Goal: Transaction & Acquisition: Purchase product/service

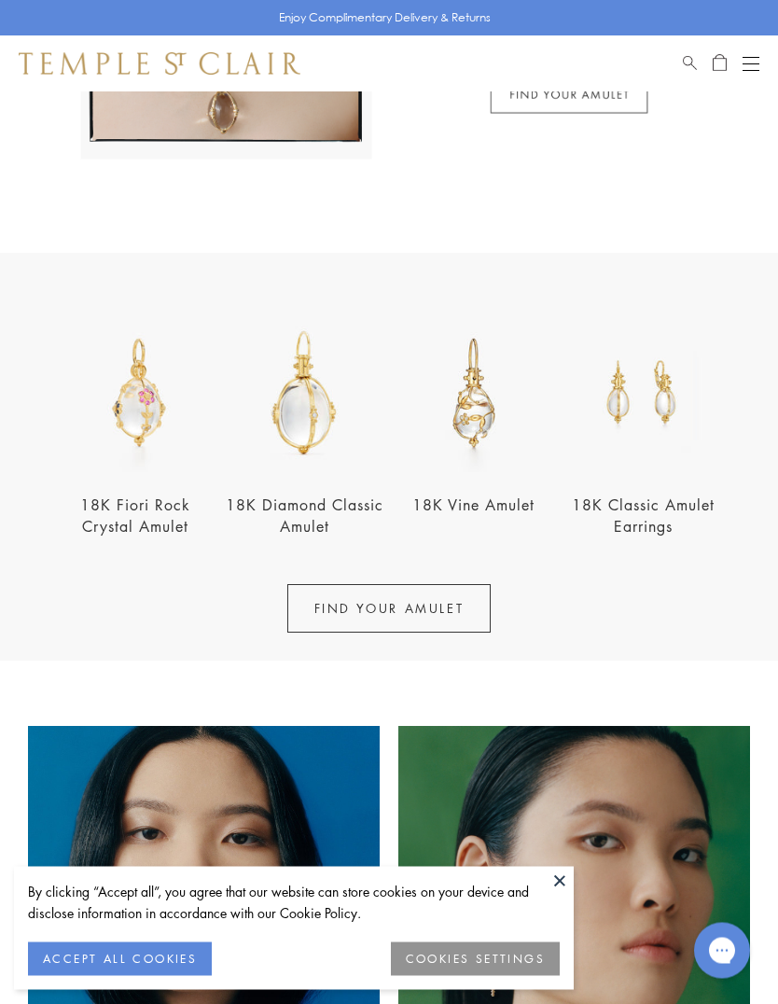
scroll to position [398, 0]
click at [521, 212] on button "Close dialog" at bounding box center [516, 199] width 23 height 23
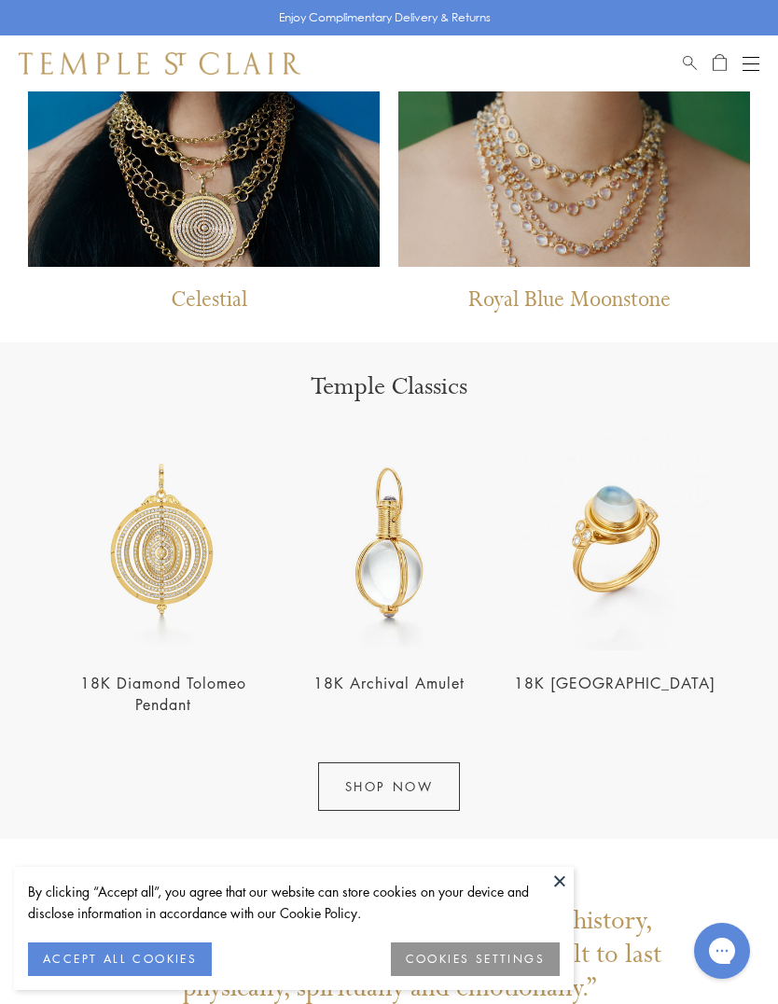
scroll to position [1352, 0]
click at [423, 539] on img at bounding box center [389, 544] width 215 height 215
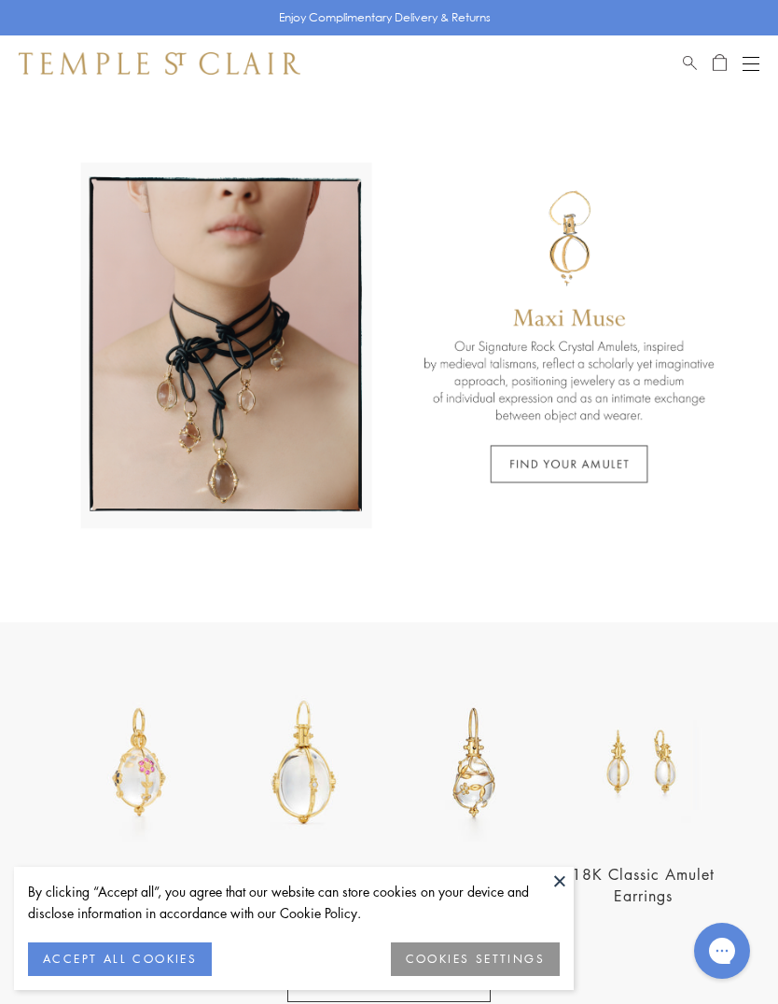
scroll to position [0, 0]
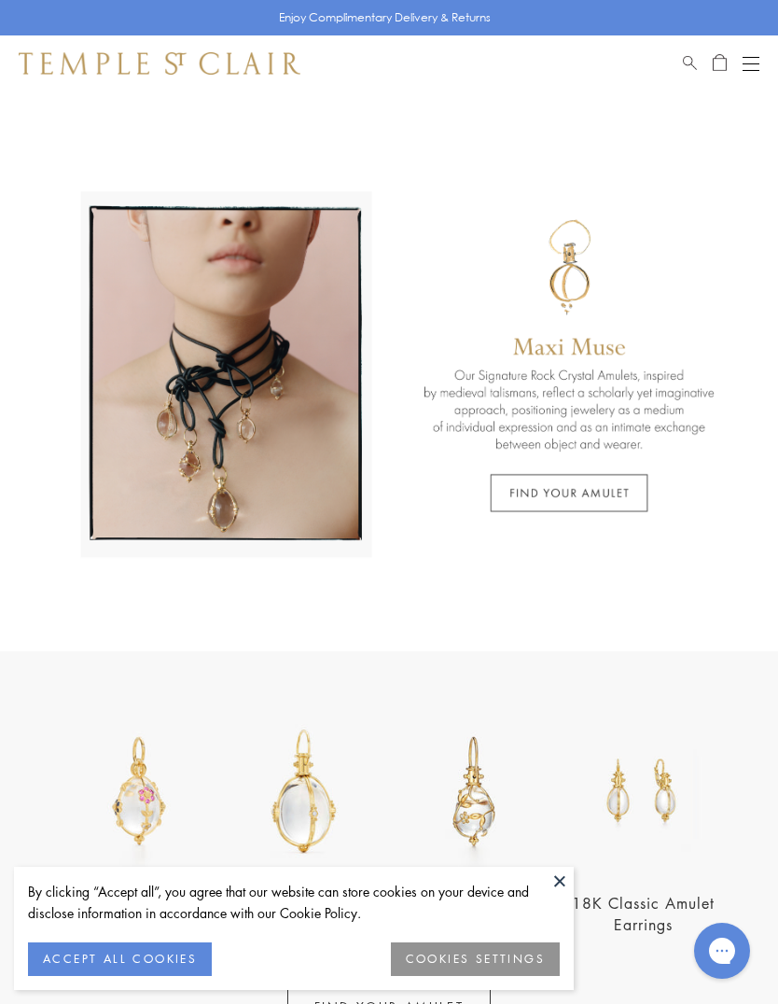
click at [756, 60] on button "Open navigation" at bounding box center [750, 63] width 17 height 22
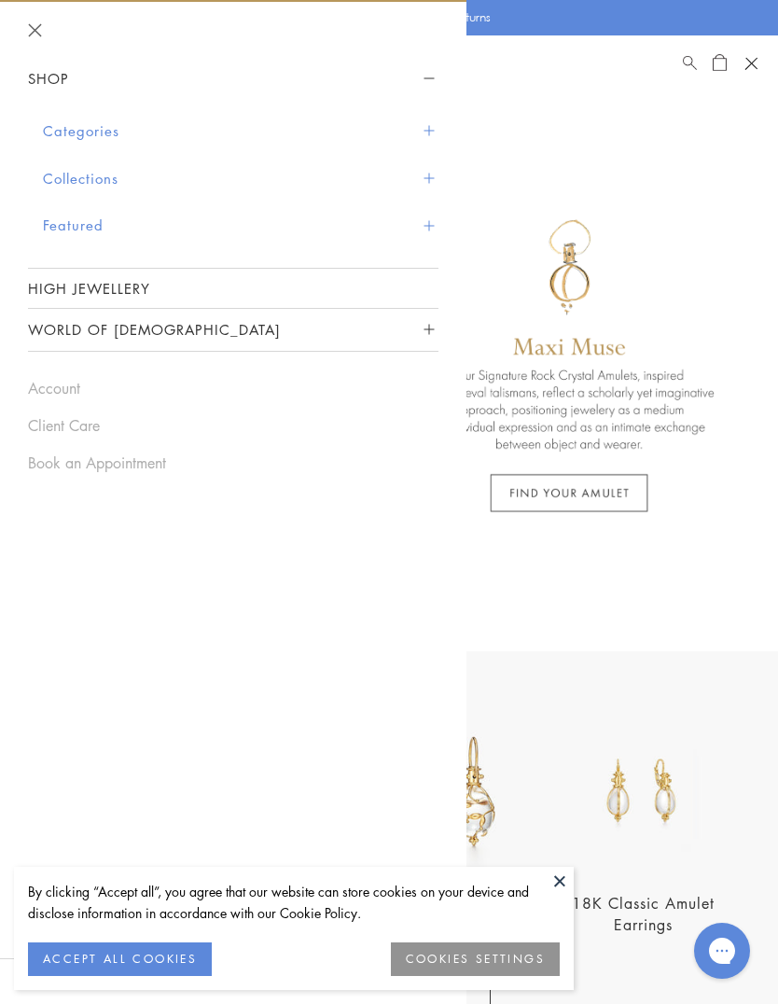
click at [104, 123] on button "Categories" at bounding box center [240, 131] width 395 height 48
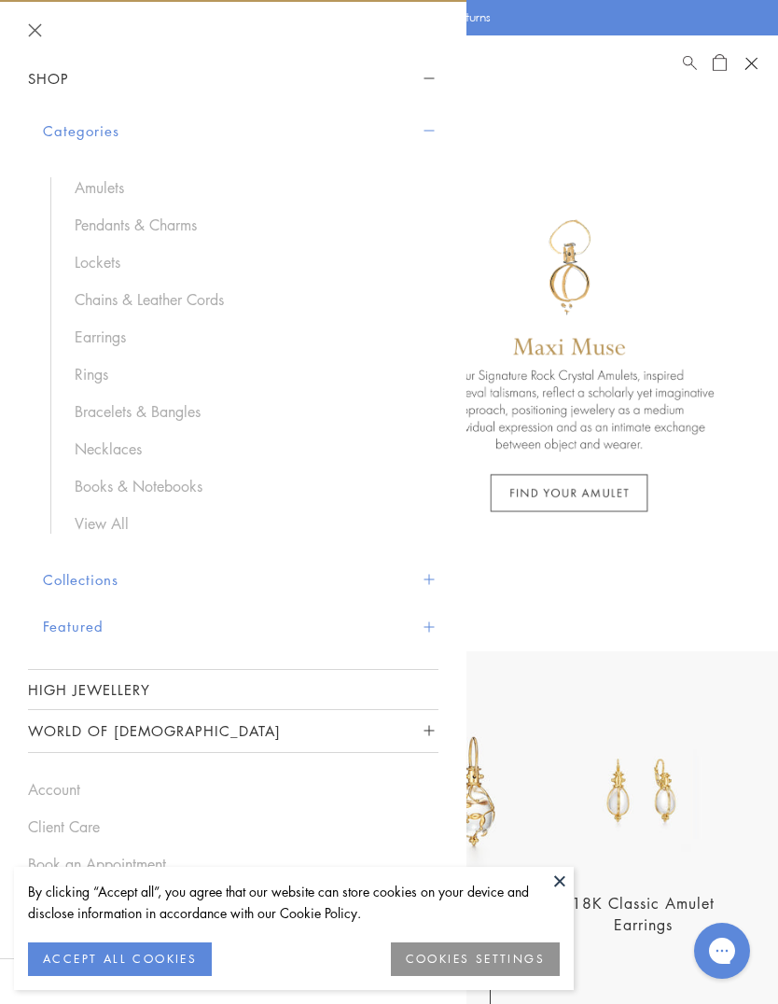
click at [125, 448] on link "Necklaces" at bounding box center [247, 448] width 345 height 21
click at [180, 221] on link "Pendants & Charms" at bounding box center [247, 225] width 345 height 21
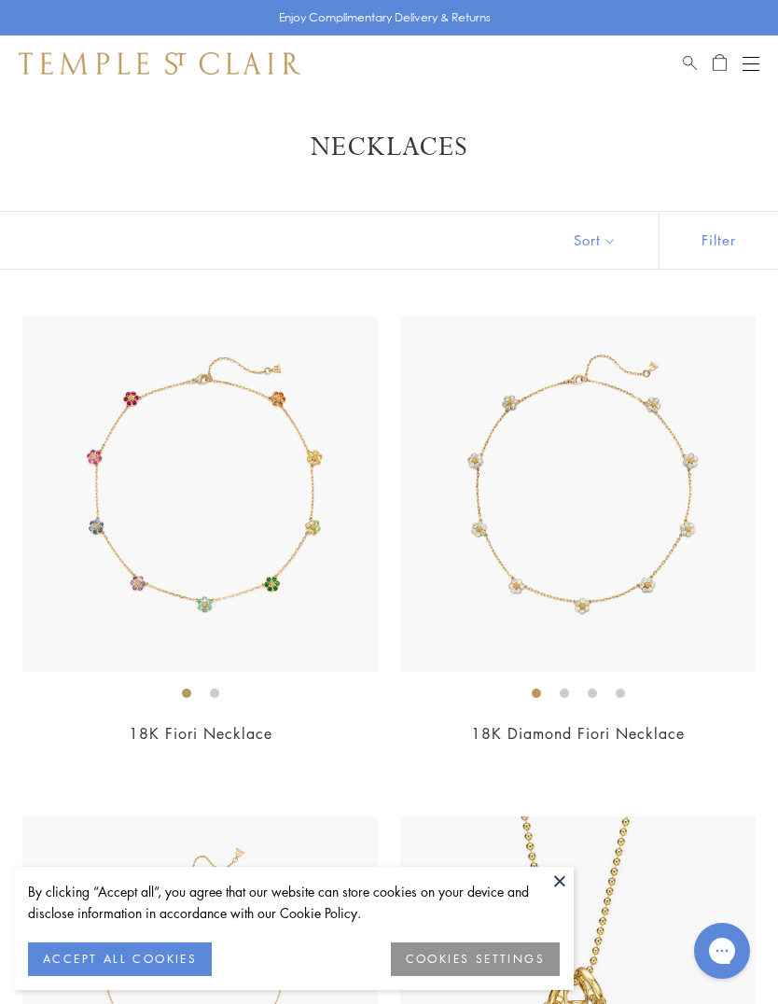
scroll to position [3, 0]
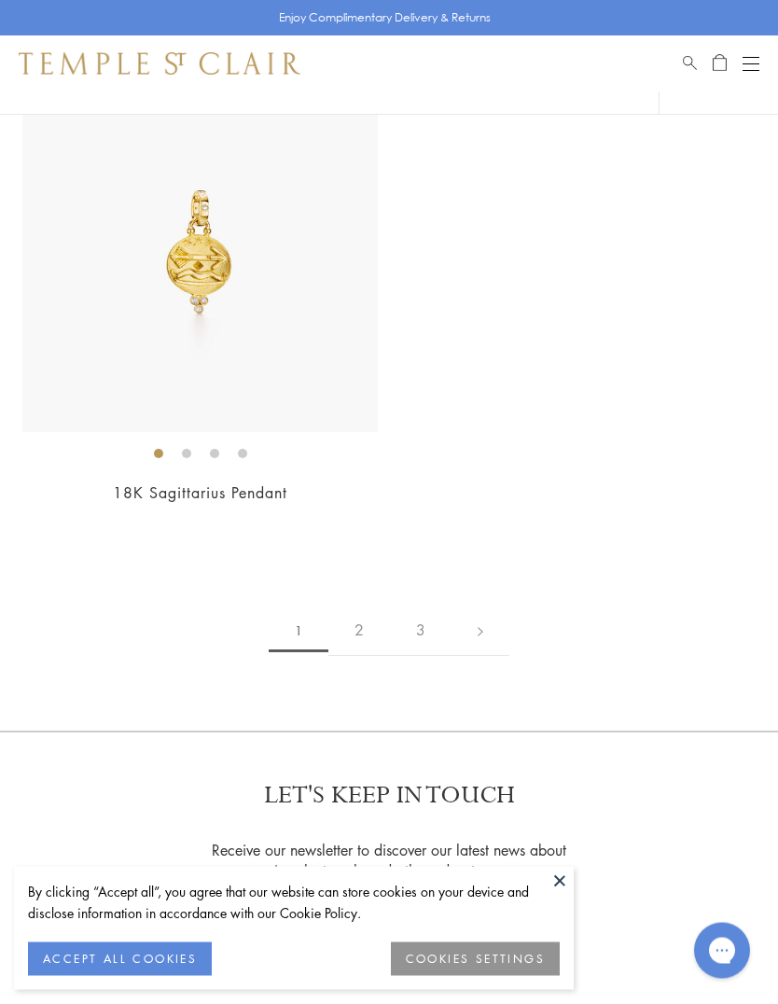
scroll to position [16742, 0]
click at [358, 606] on link "2" at bounding box center [359, 631] width 62 height 51
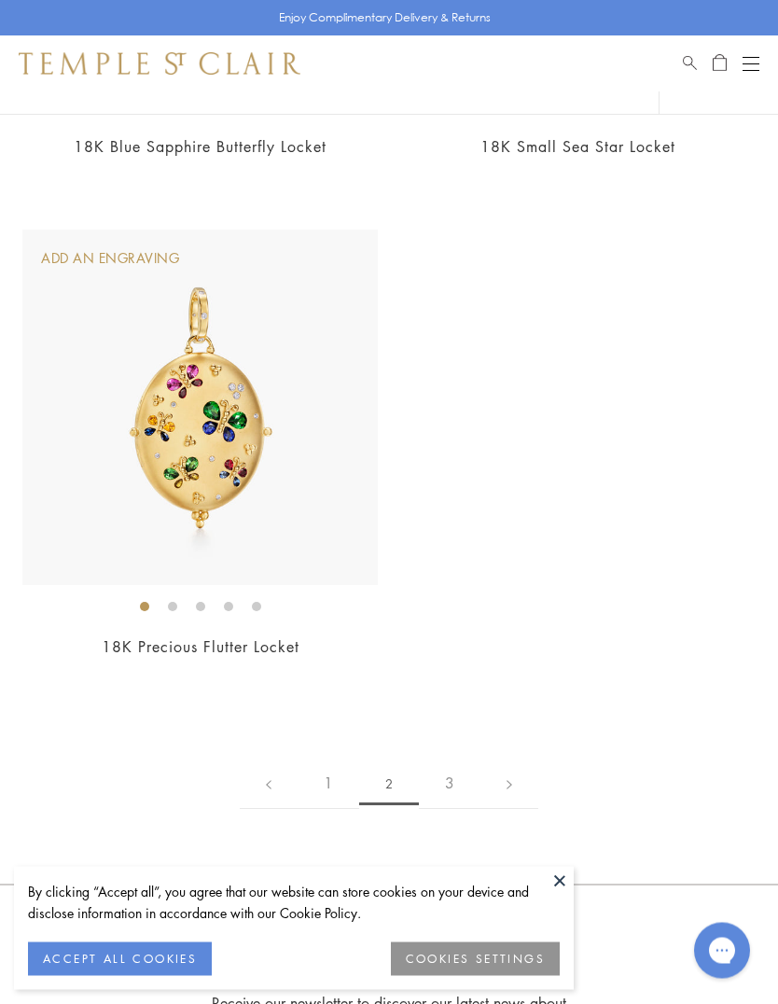
scroll to position [14091, 0]
click at [459, 760] on link "3" at bounding box center [450, 782] width 62 height 51
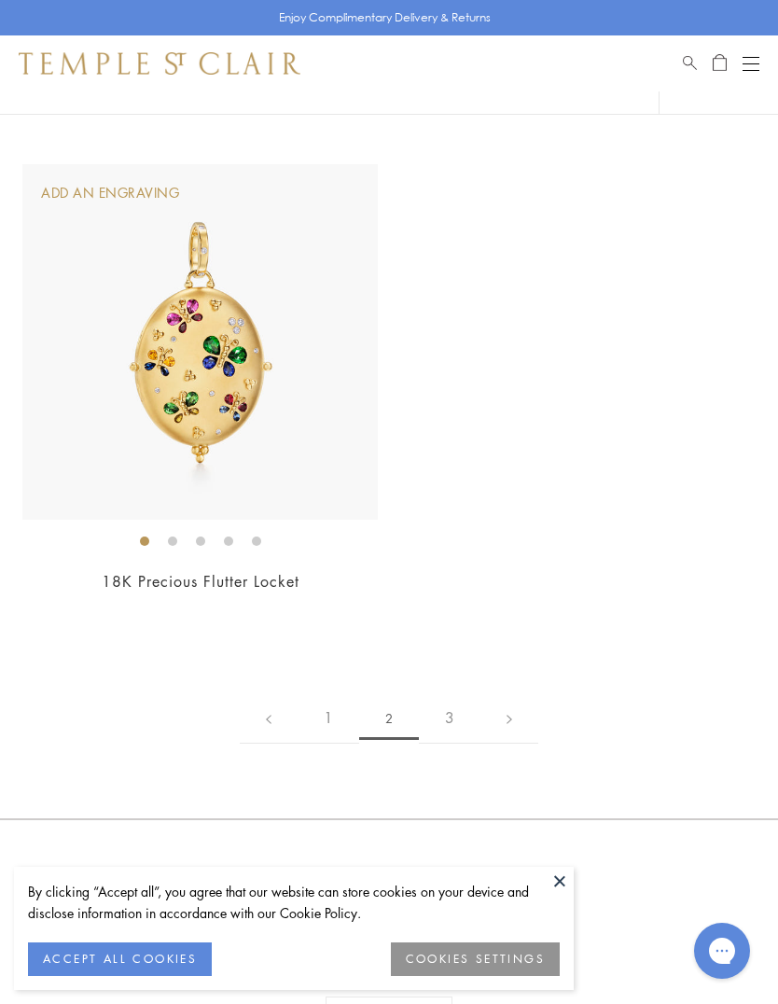
click at [757, 72] on button "Open navigation" at bounding box center [750, 63] width 17 height 22
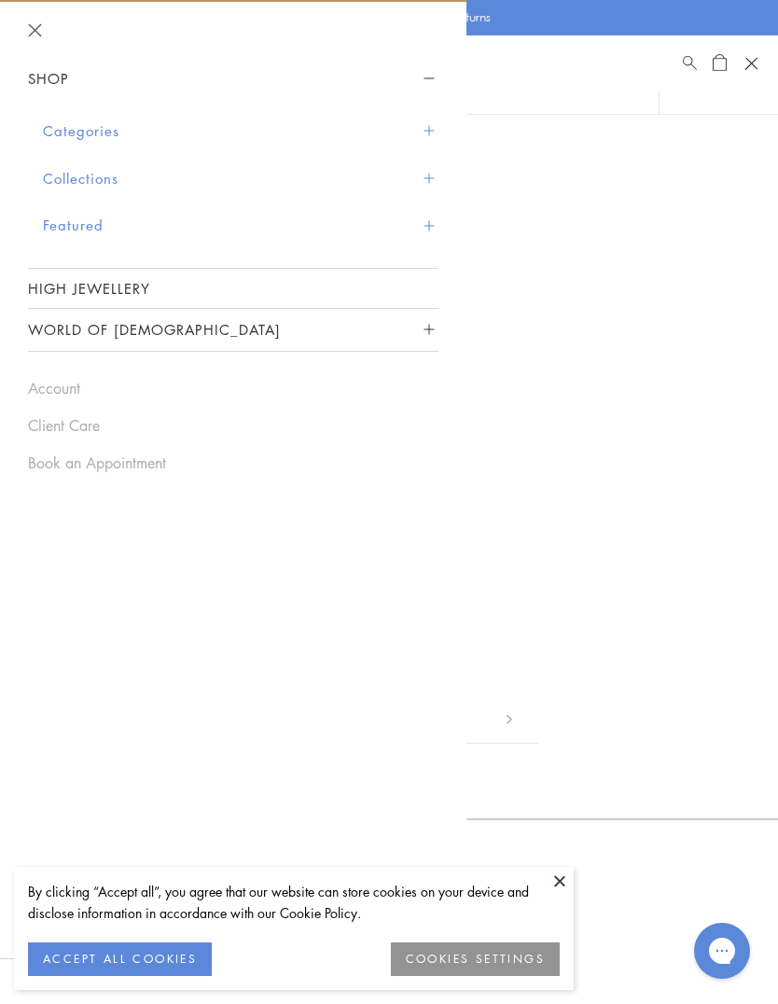
click at [108, 185] on button "Collections" at bounding box center [240, 179] width 395 height 48
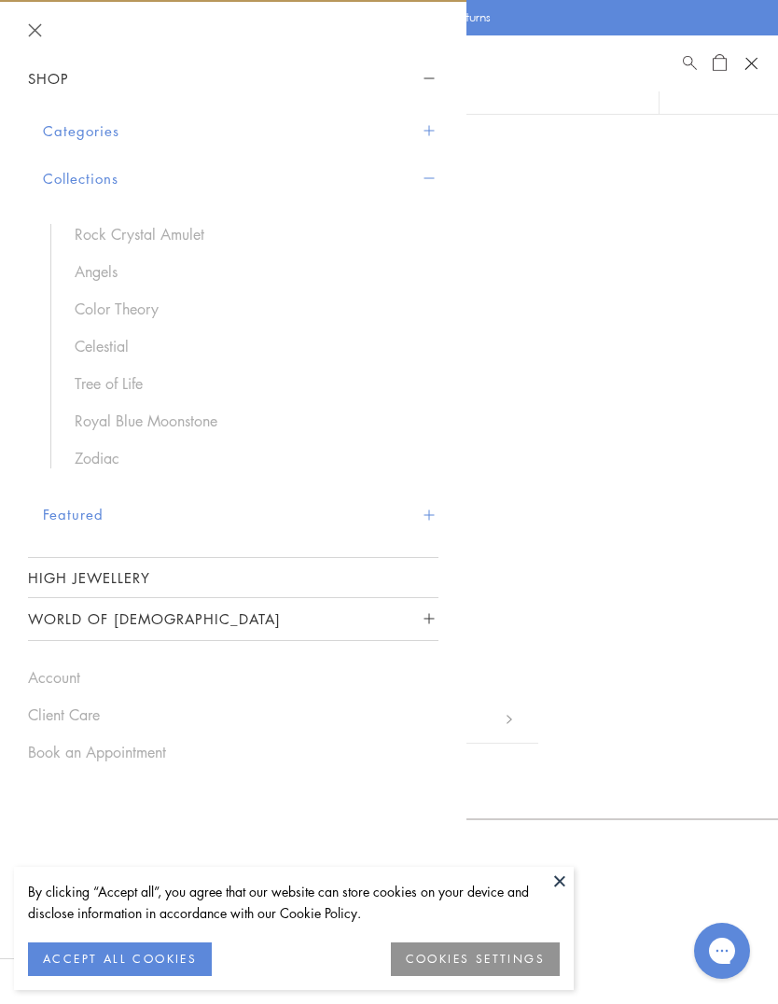
click at [175, 237] on link "Rock Crystal Amulet" at bounding box center [247, 234] width 345 height 21
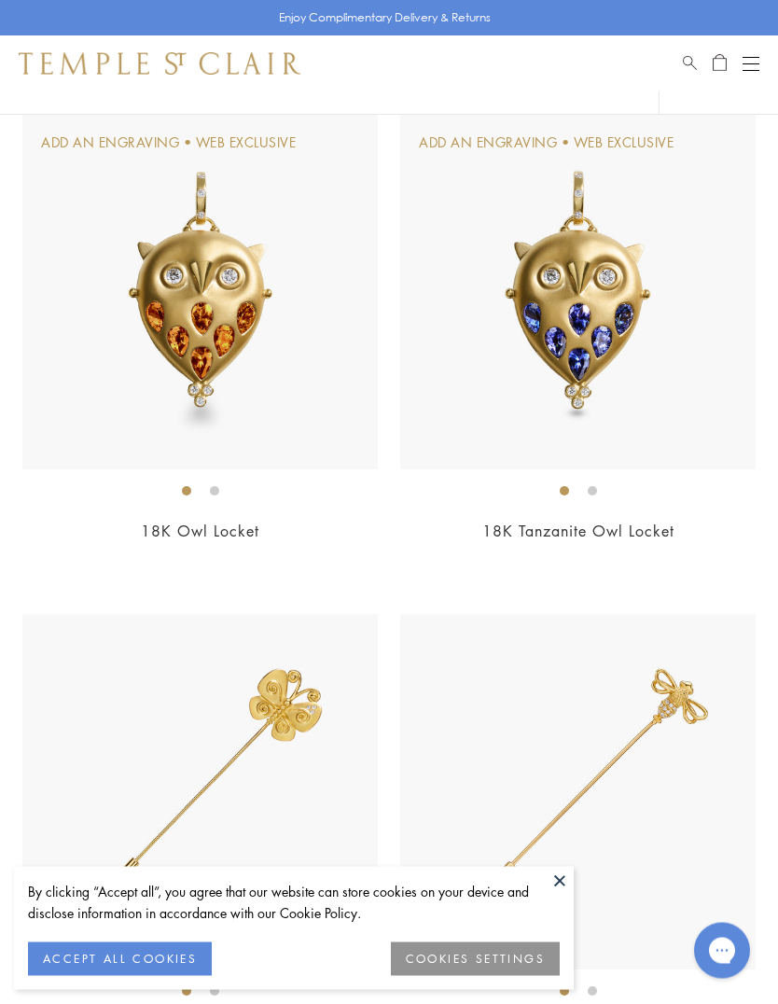
scroll to position [185, 0]
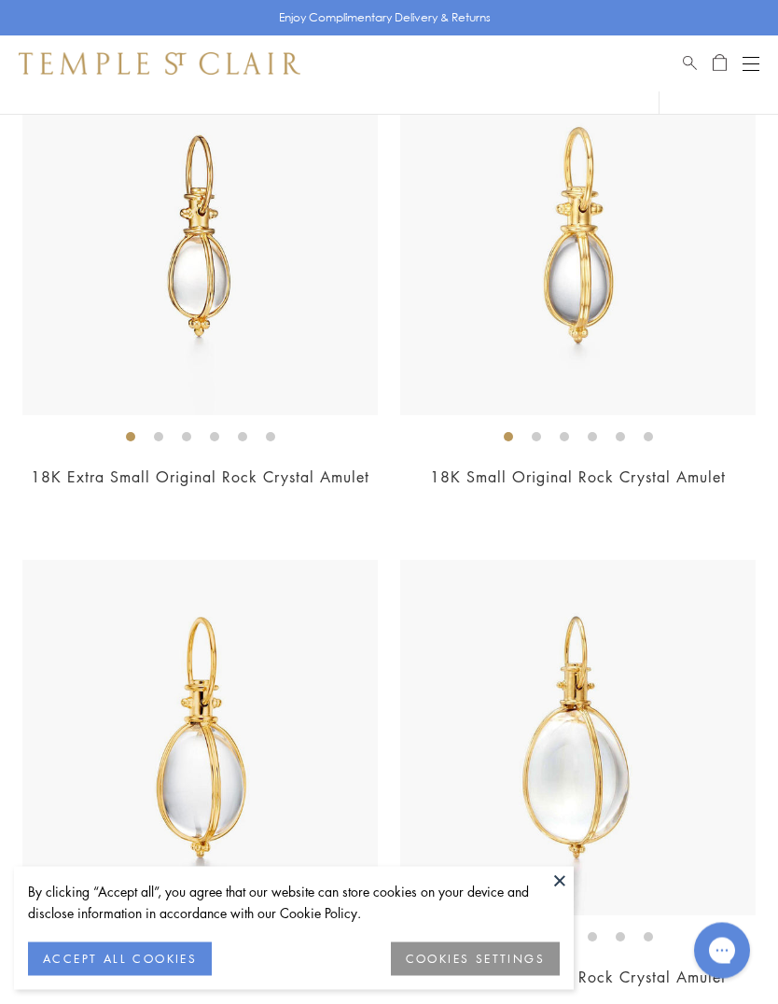
scroll to position [7762, 0]
click at [241, 279] on img at bounding box center [199, 237] width 355 height 355
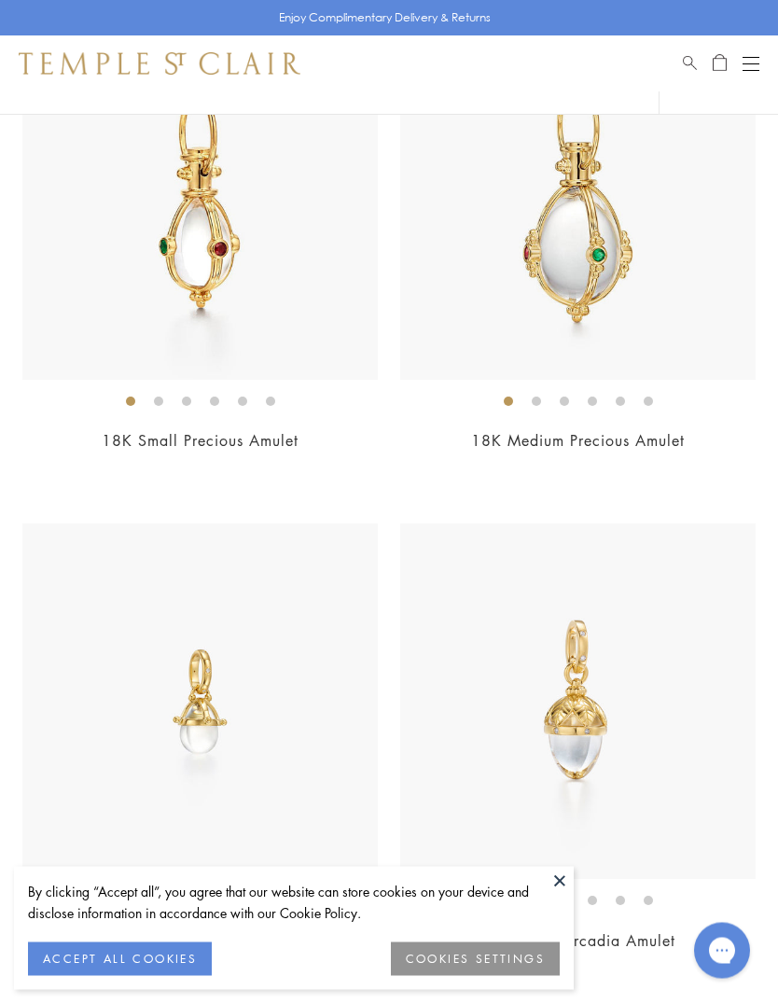
scroll to position [10295, 0]
click at [229, 702] on img at bounding box center [199, 703] width 355 height 355
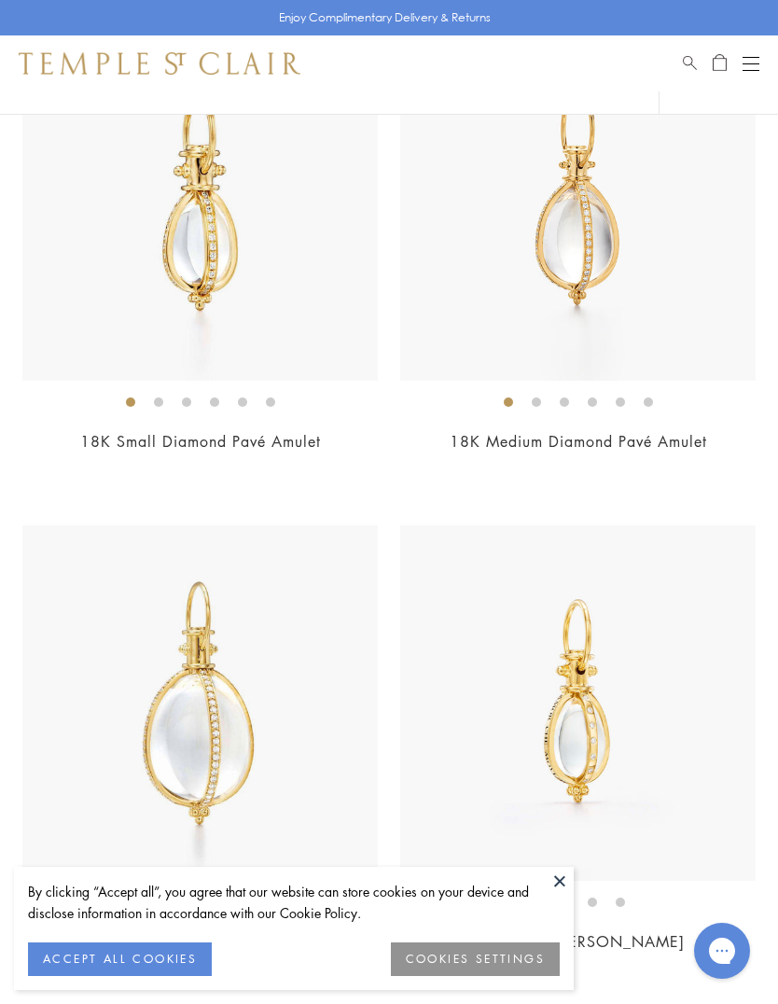
scroll to position [8783, 0]
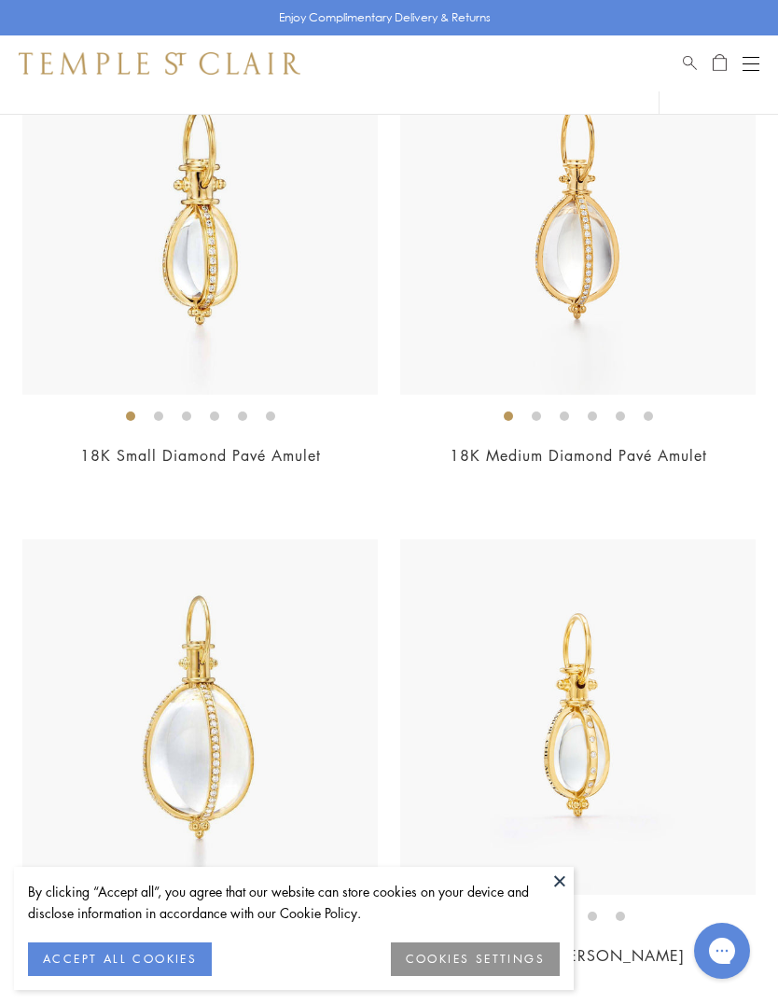
click at [229, 270] on img at bounding box center [199, 216] width 355 height 355
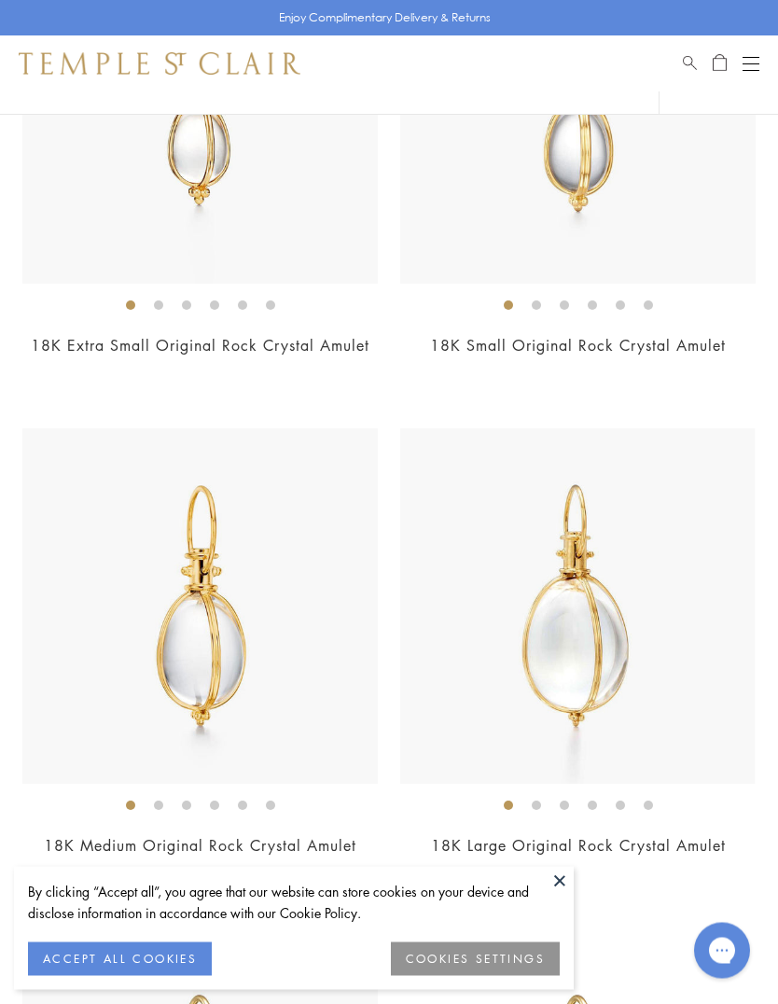
scroll to position [7884, 0]
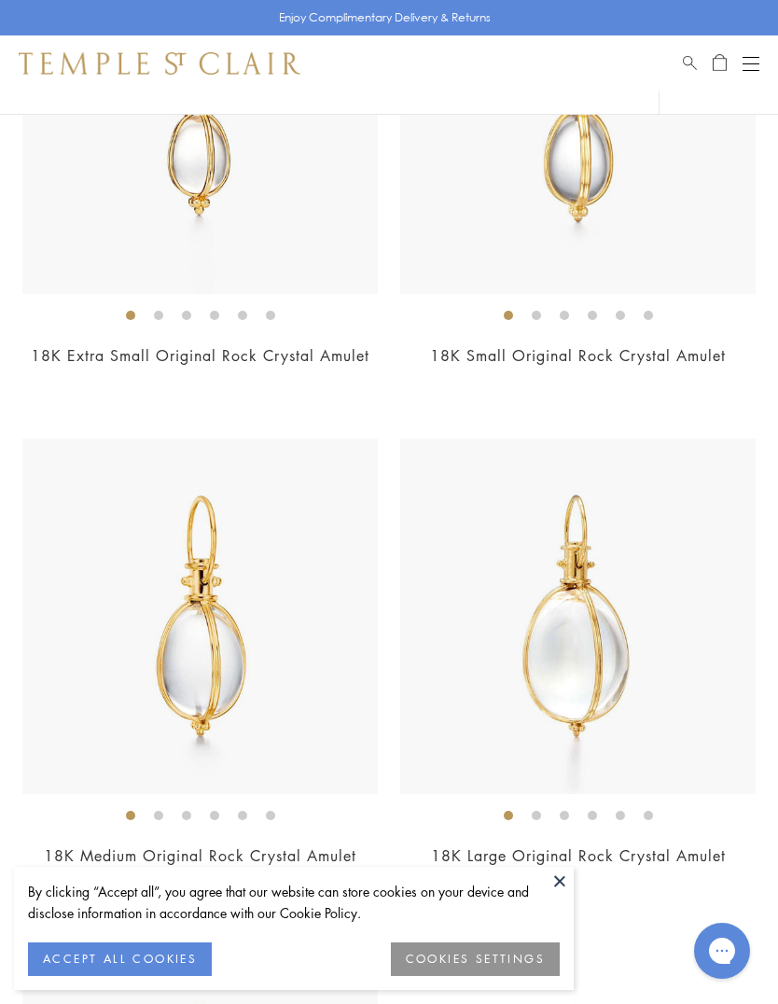
click at [621, 196] on img at bounding box center [577, 115] width 355 height 355
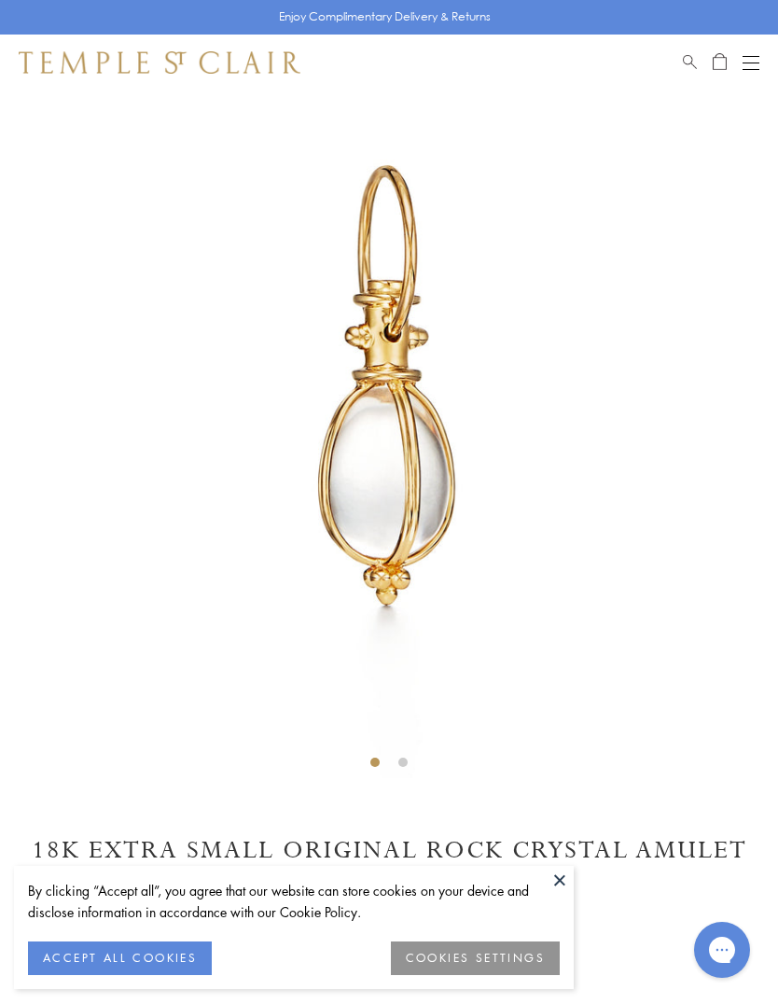
scroll to position [91, 0]
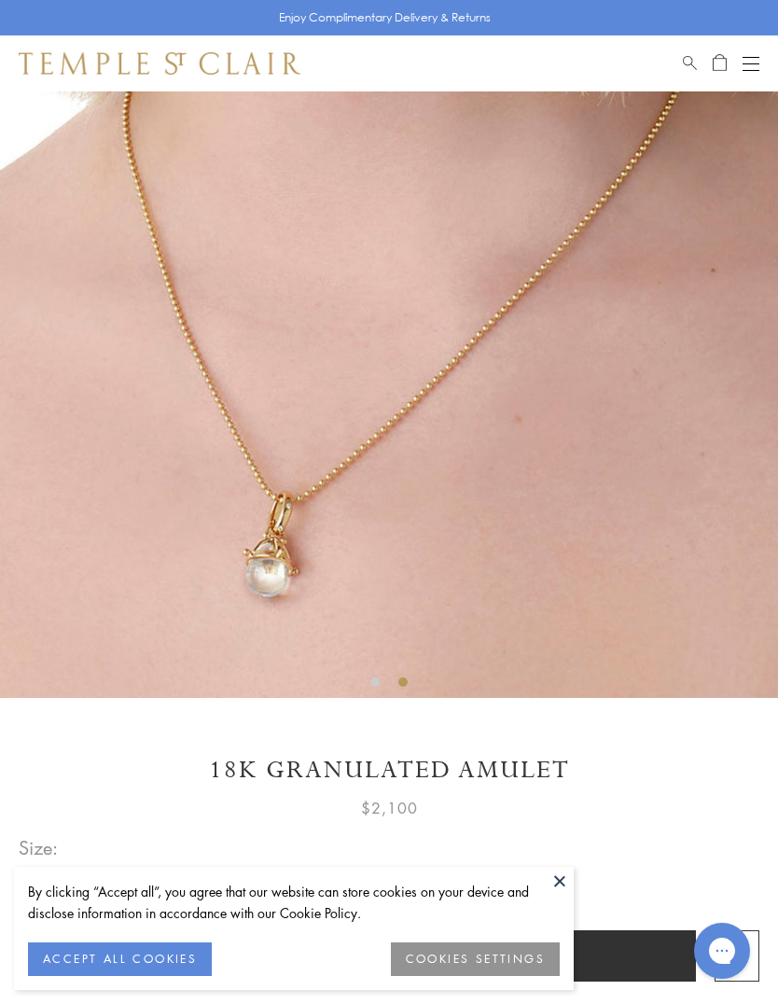
scroll to position [177, 0]
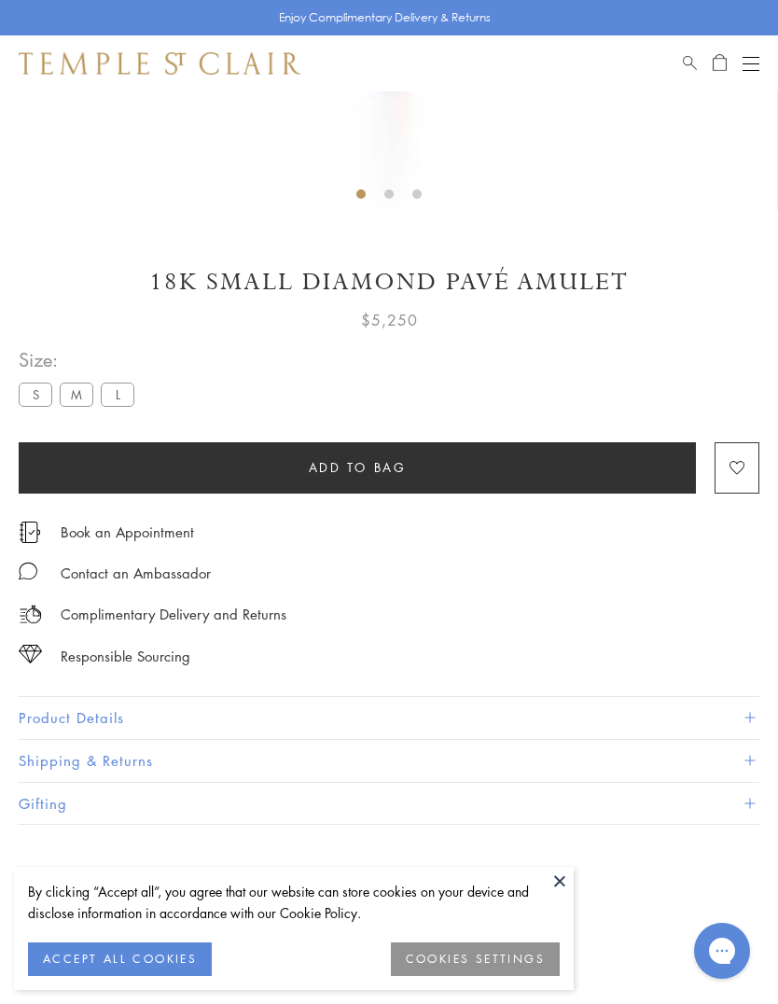
scroll to position [663, 0]
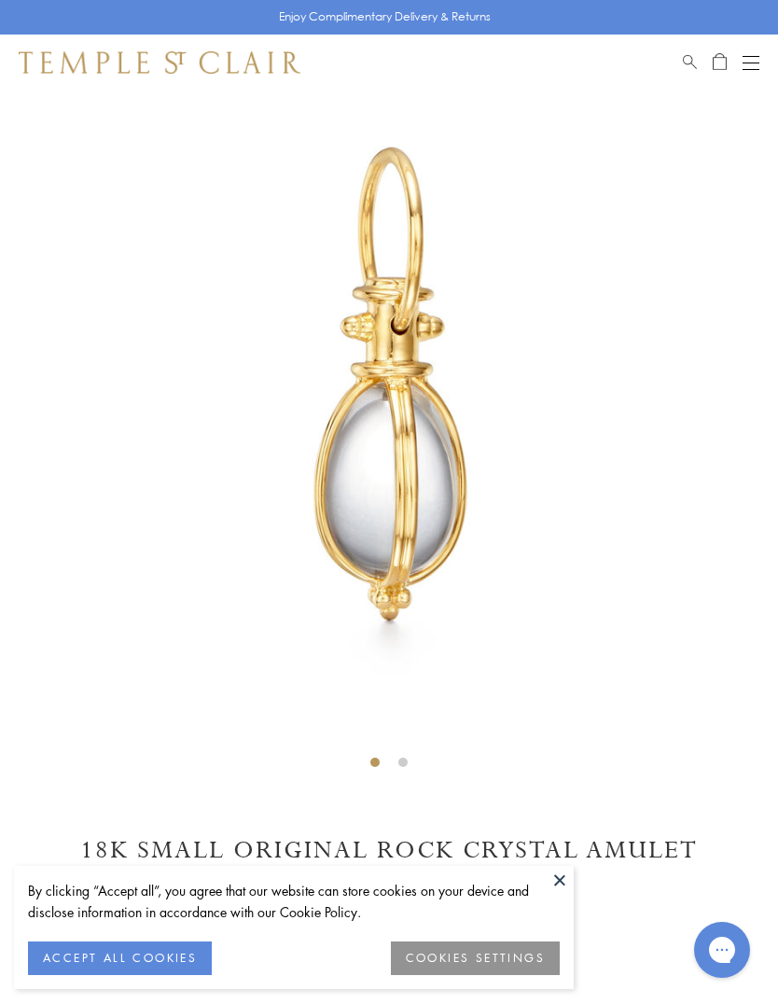
scroll to position [91, 0]
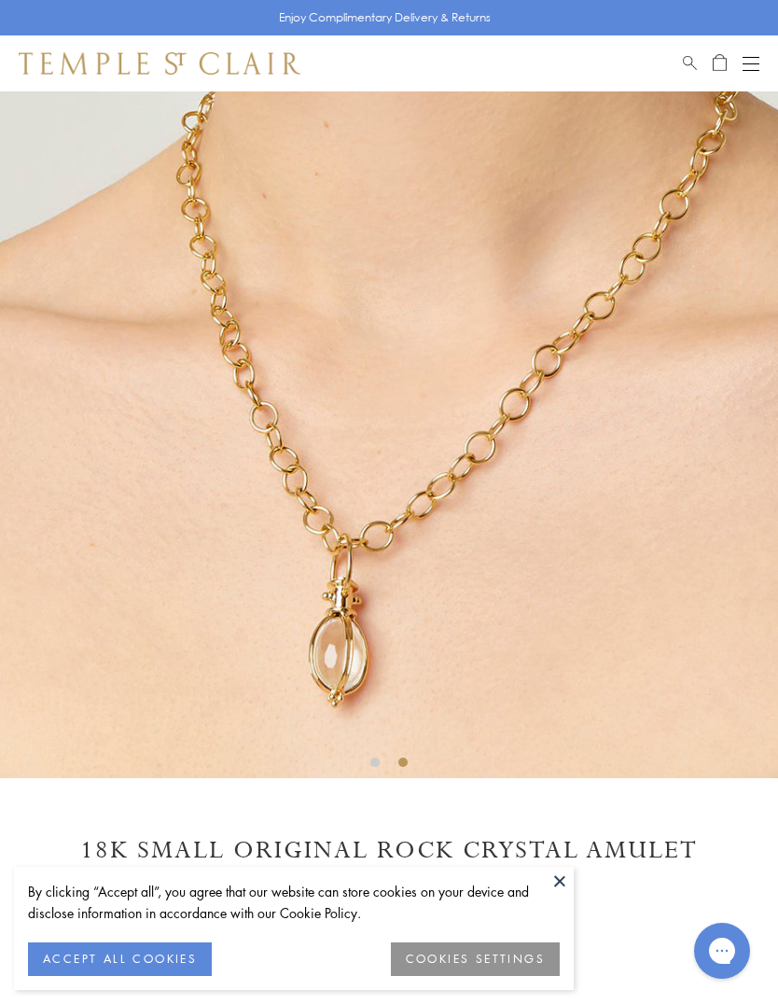
click at [115, 955] on button "ACCEPT ALL COOKIES" at bounding box center [120, 959] width 184 height 34
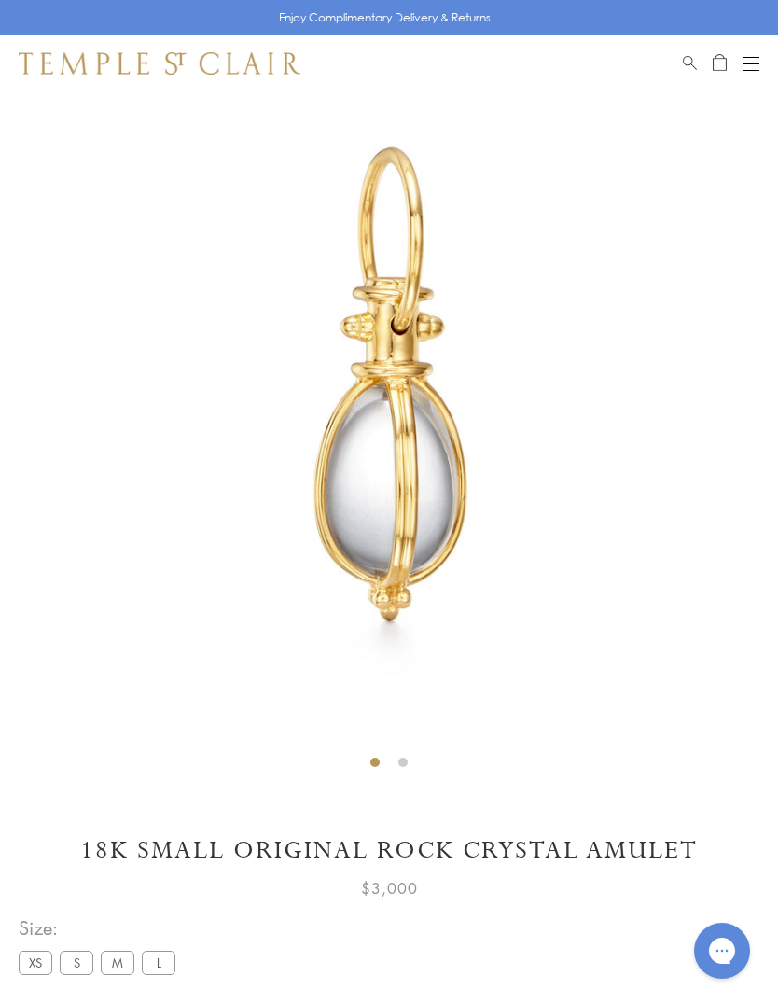
click at [42, 958] on label "XS" at bounding box center [36, 961] width 34 height 23
